Goal: Task Accomplishment & Management: Use online tool/utility

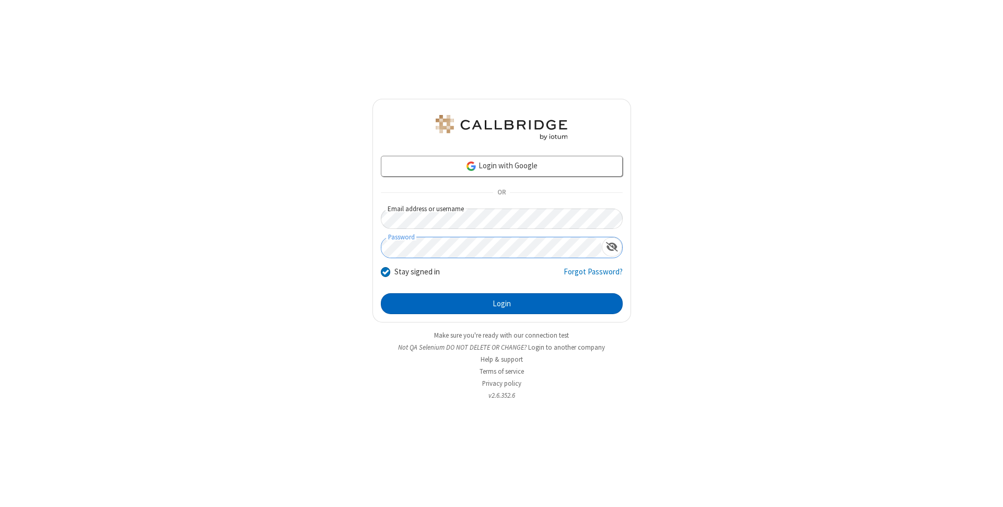
click at [501, 303] on button "Login" at bounding box center [502, 303] width 242 height 21
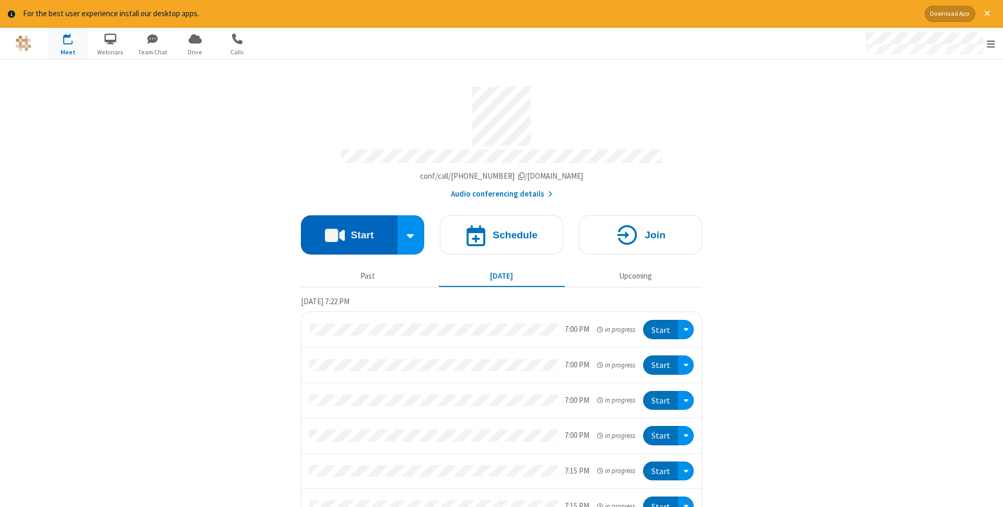
click at [349, 231] on button "Start" at bounding box center [349, 234] width 97 height 39
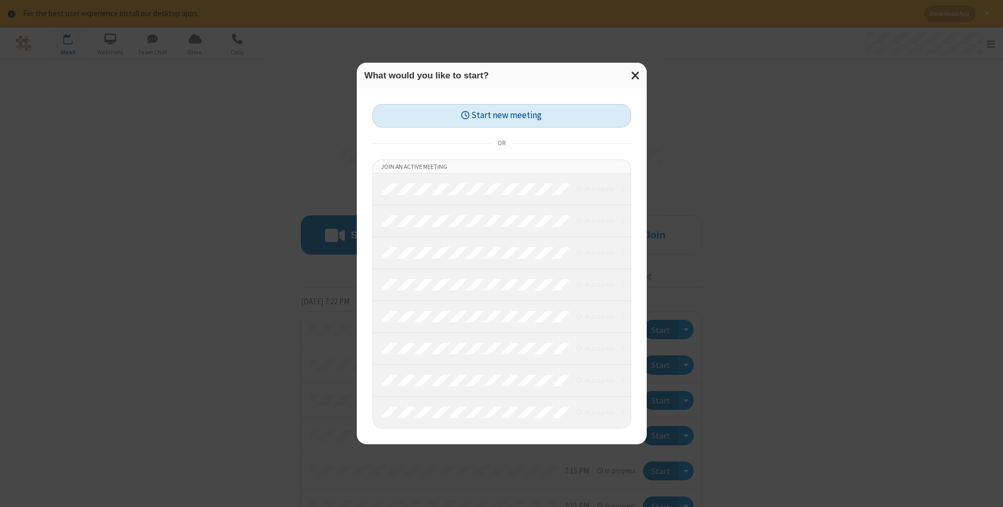
click at [501, 115] on button "Start new meeting" at bounding box center [501, 116] width 259 height 24
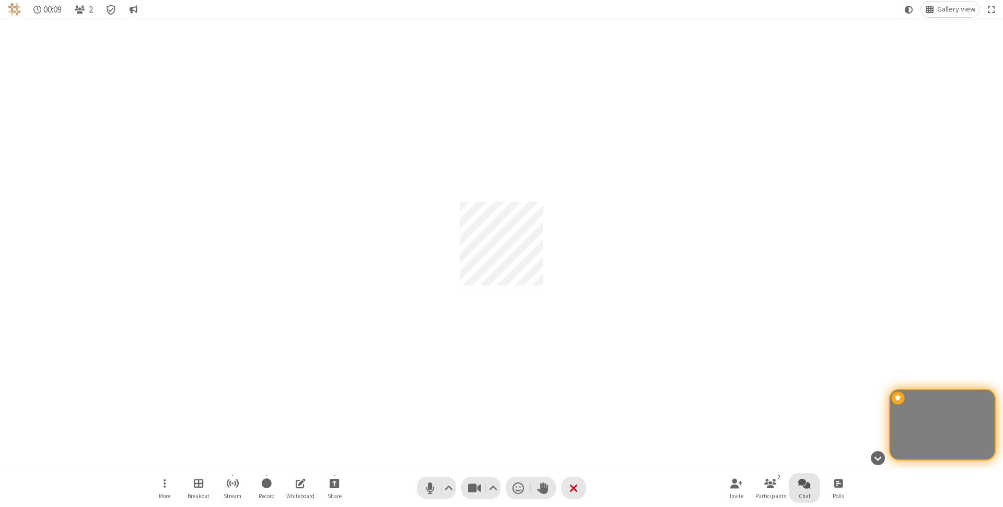
click at [804, 483] on span "Open chat" at bounding box center [804, 482] width 13 height 13
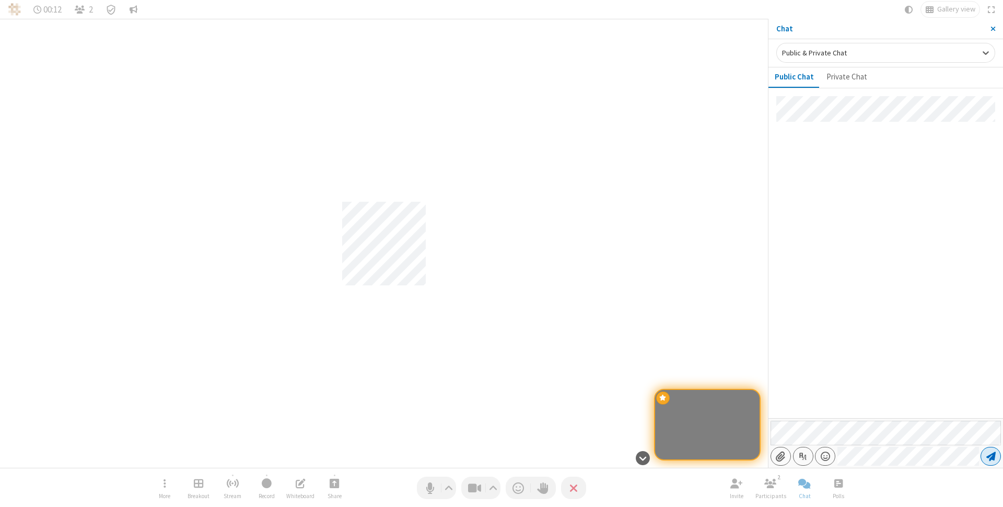
click at [990, 456] on span "Send message" at bounding box center [990, 456] width 9 height 10
